Goal: Find specific page/section

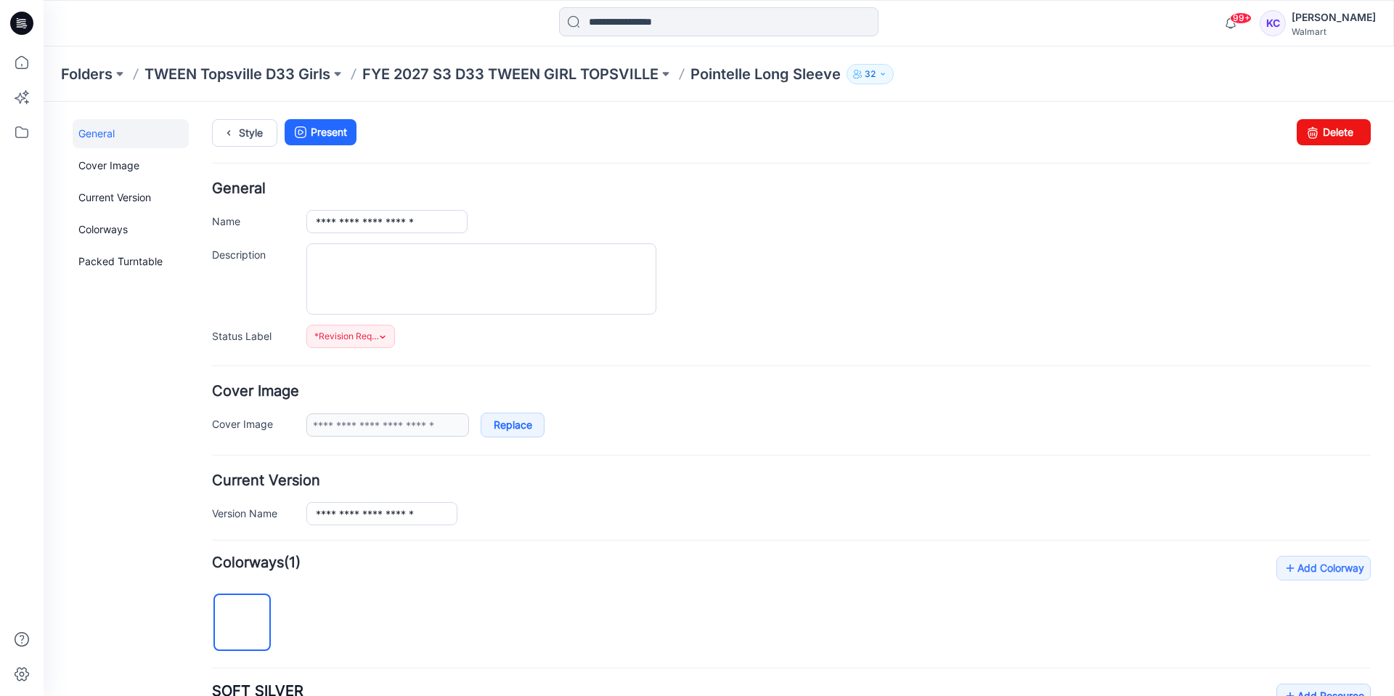
scroll to position [521, 0]
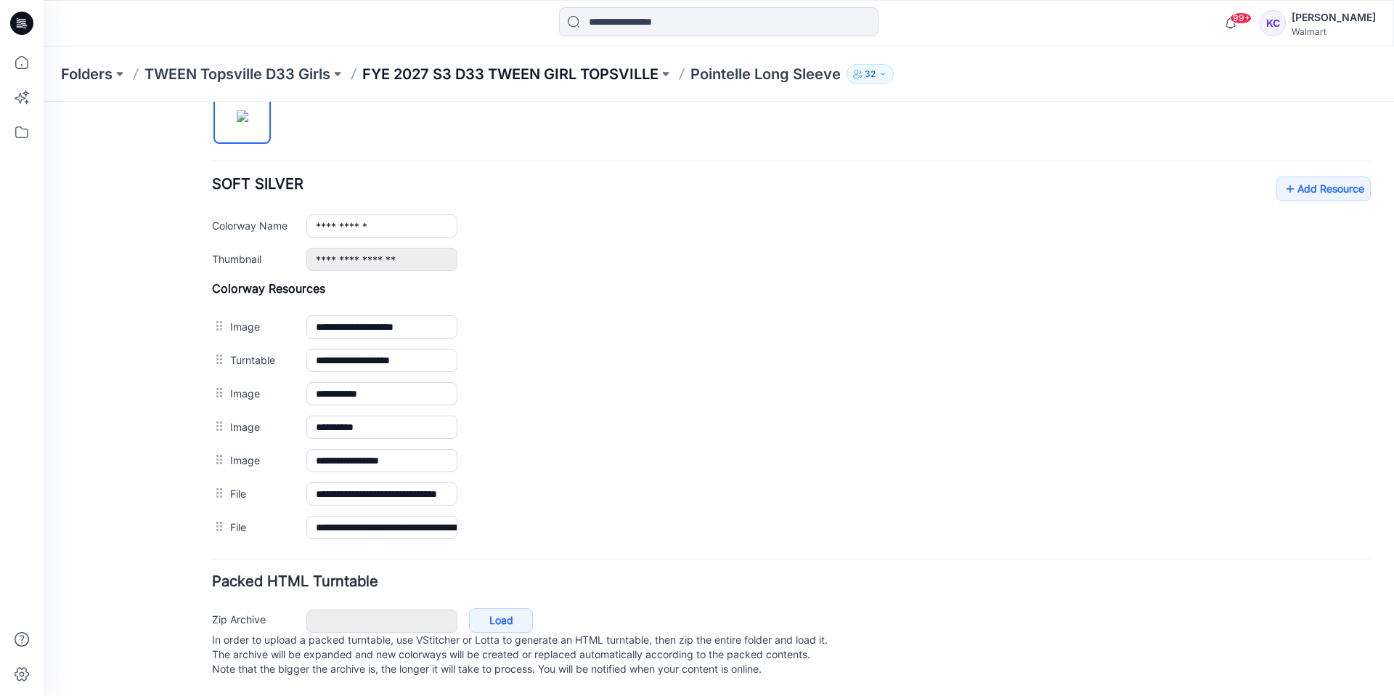
click at [531, 78] on p "FYE 2027 S3 D33 TWEEN GIRL TOPSVILLE" at bounding box center [510, 74] width 296 height 20
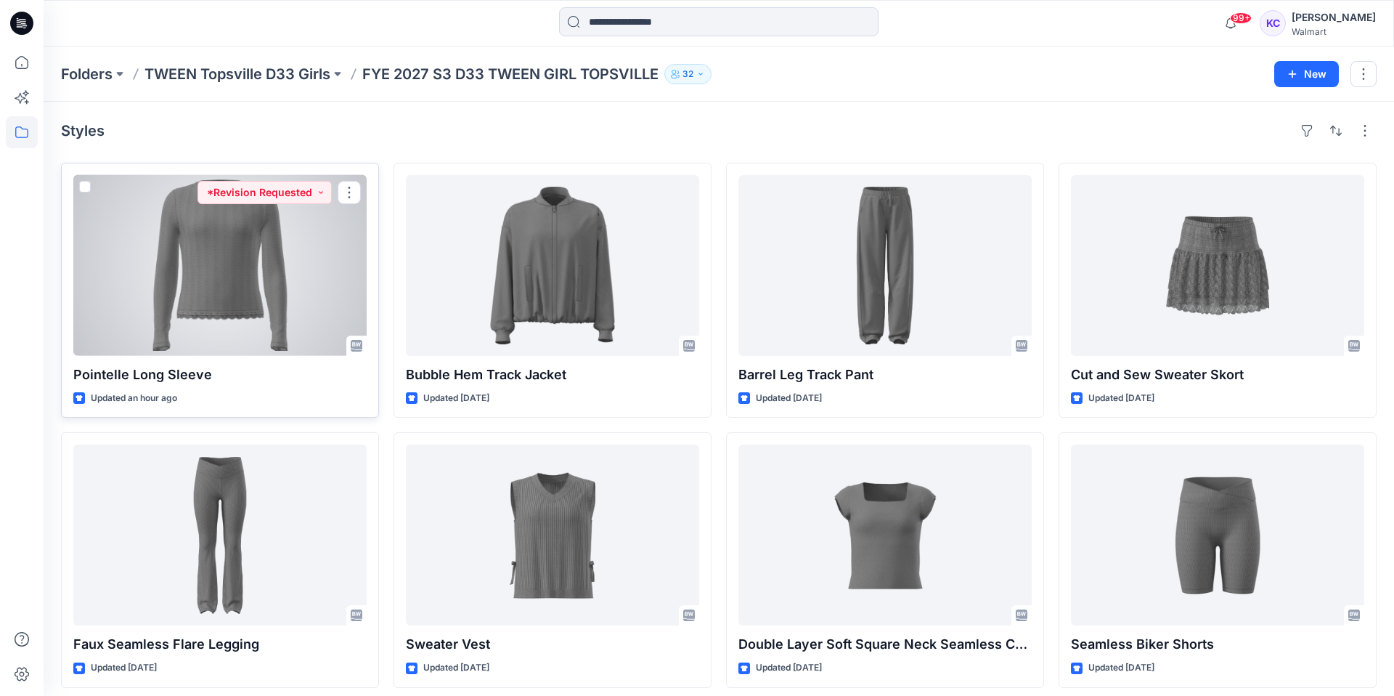
click at [237, 233] on div at bounding box center [219, 265] width 293 height 181
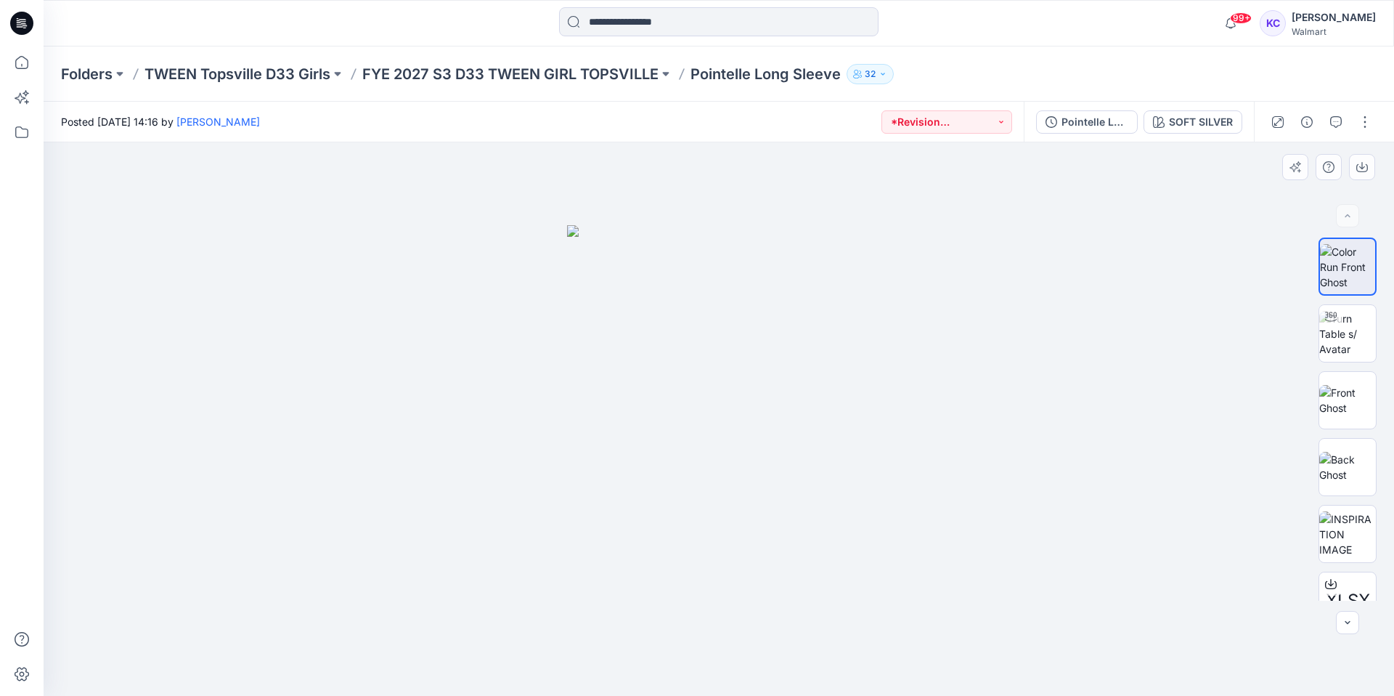
click at [1360, 624] on div at bounding box center [719, 418] width 1351 height 553
click at [1348, 620] on icon "button" at bounding box center [1348, 623] width 12 height 12
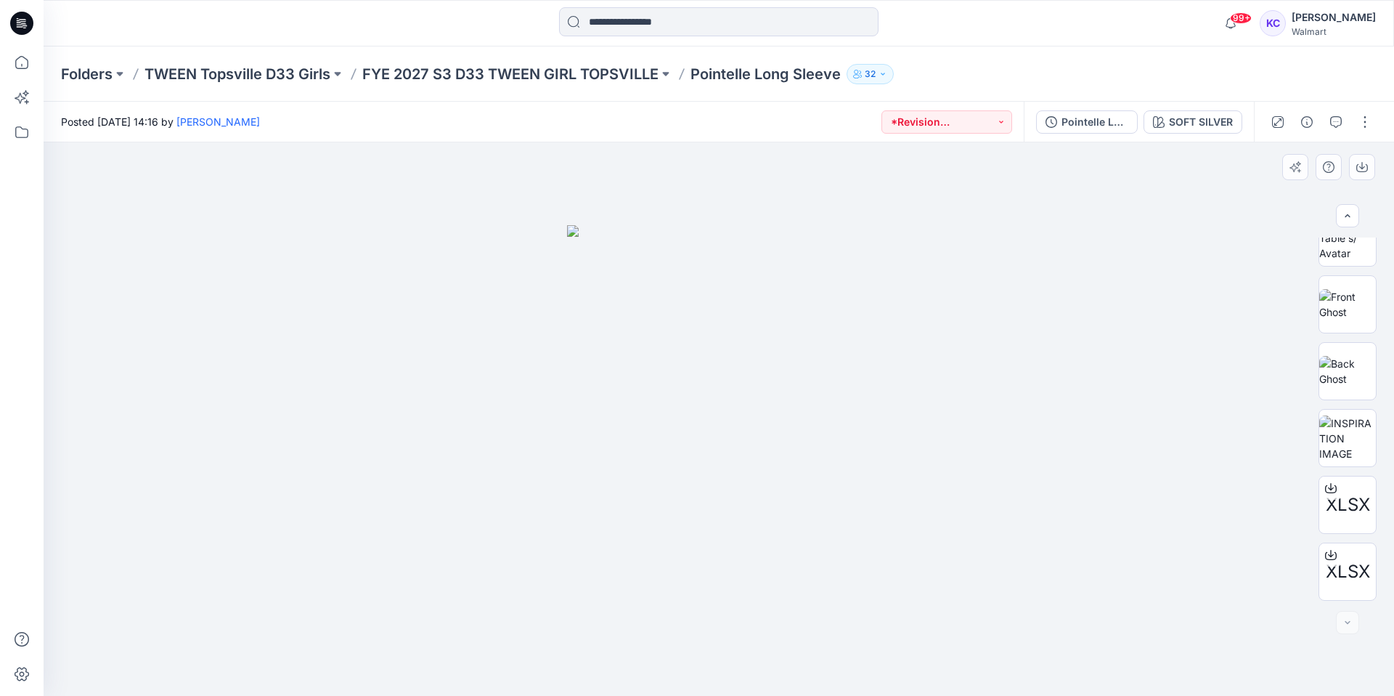
click at [1348, 620] on div at bounding box center [1347, 622] width 23 height 23
